Goal: Task Accomplishment & Management: Use online tool/utility

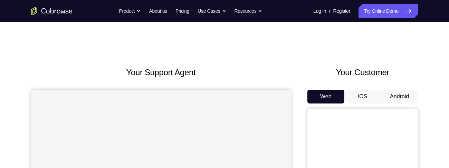
click at [379, 13] on link "Try Online Demo" at bounding box center [387, 11] width 59 height 14
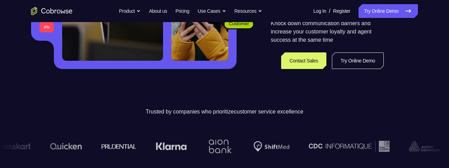
scroll to position [144, 0]
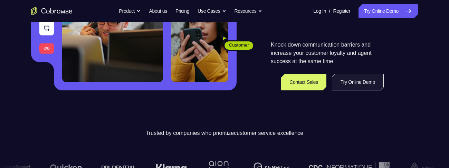
click at [363, 51] on link "Try Online Demo" at bounding box center [358, 82] width 52 height 17
click at [372, 51] on link "Try Online Demo" at bounding box center [358, 82] width 52 height 17
click at [375, 51] on link "Try Online Demo" at bounding box center [358, 82] width 52 height 17
click at [360, 51] on link "Try Online Demo" at bounding box center [358, 82] width 52 height 17
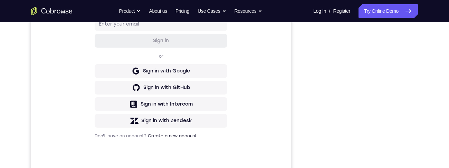
scroll to position [160, 0]
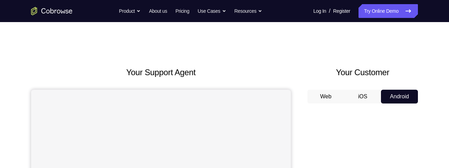
click at [363, 96] on button "iOS" at bounding box center [362, 97] width 37 height 14
